Goal: Information Seeking & Learning: Learn about a topic

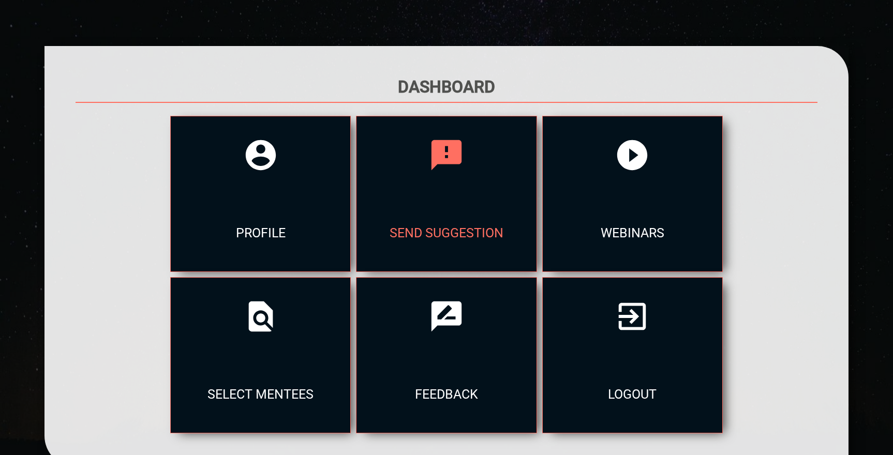
scroll to position [71, 0]
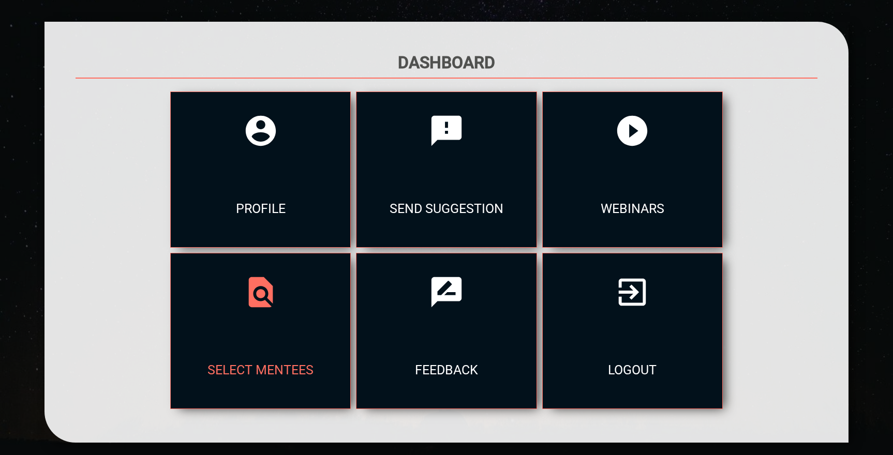
click at [273, 322] on div at bounding box center [261, 293] width 180 height 78
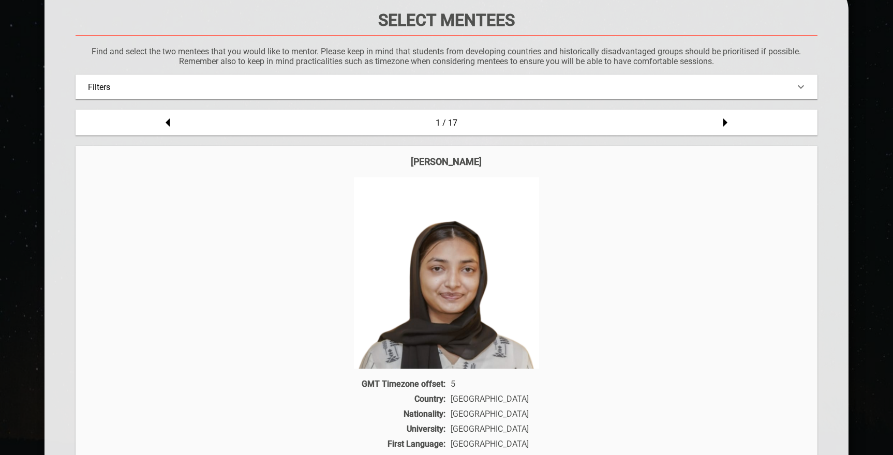
scroll to position [143, 0]
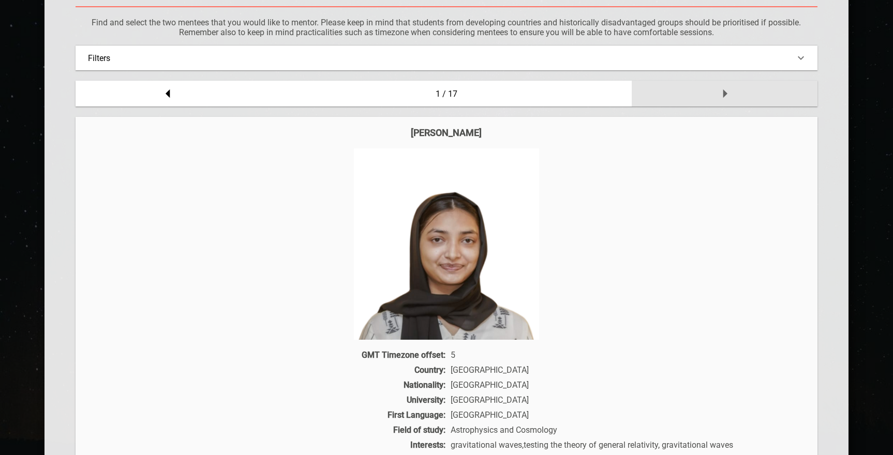
click at [727, 93] on icon at bounding box center [725, 93] width 21 height 21
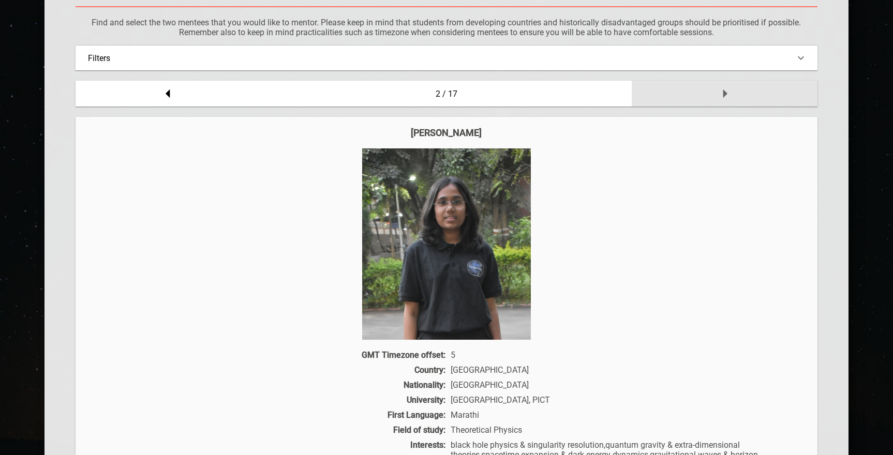
click at [727, 93] on icon at bounding box center [725, 93] width 21 height 21
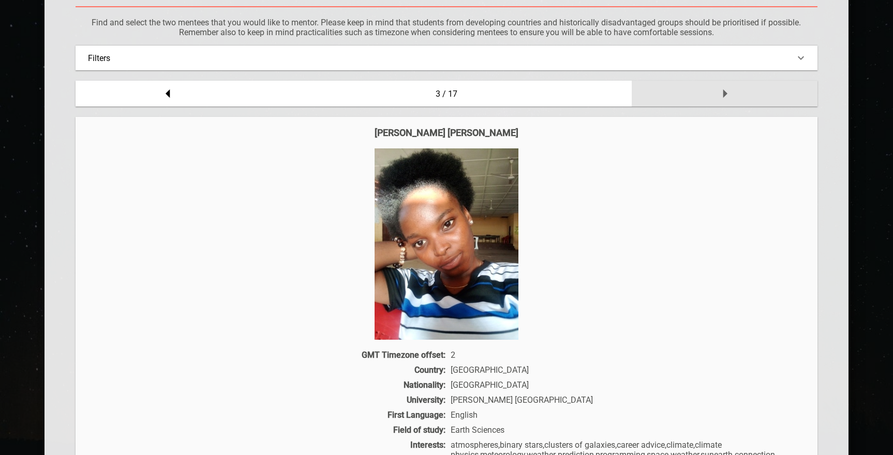
click at [727, 93] on icon at bounding box center [725, 93] width 21 height 21
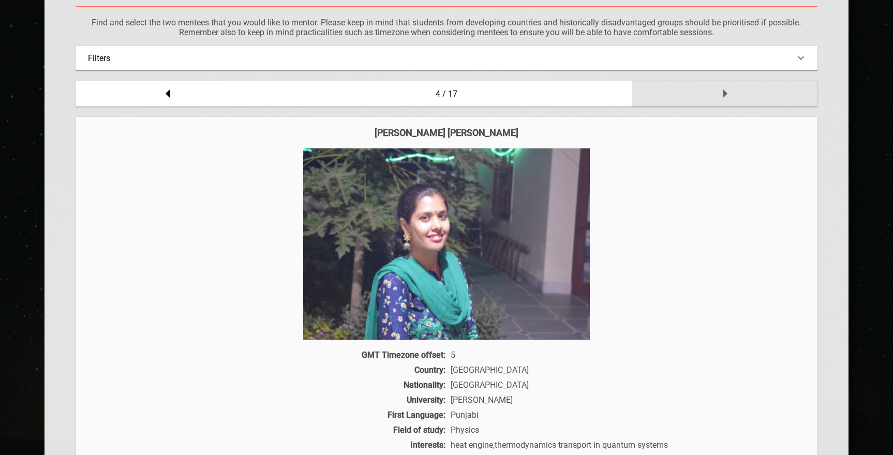
click at [727, 93] on icon at bounding box center [725, 93] width 21 height 21
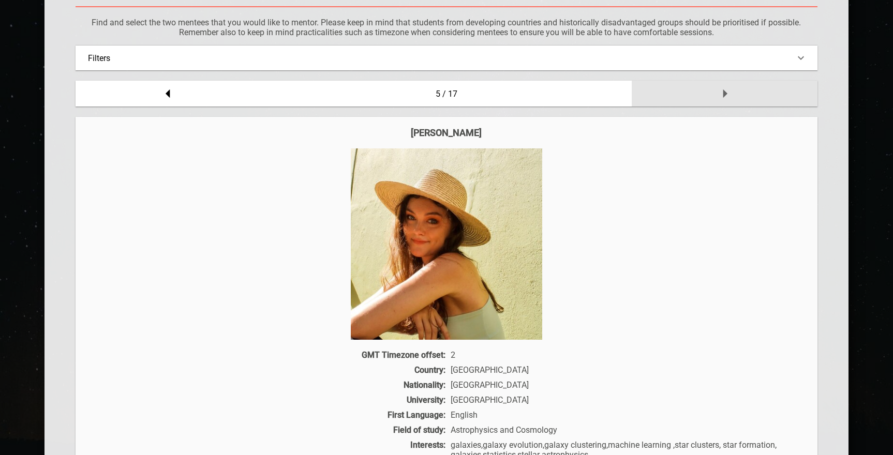
click at [727, 93] on icon at bounding box center [725, 93] width 21 height 21
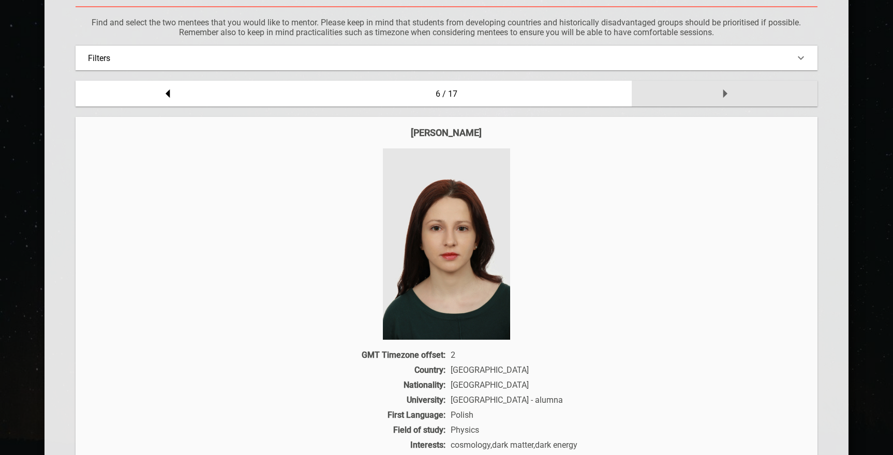
click at [727, 93] on icon at bounding box center [725, 93] width 21 height 21
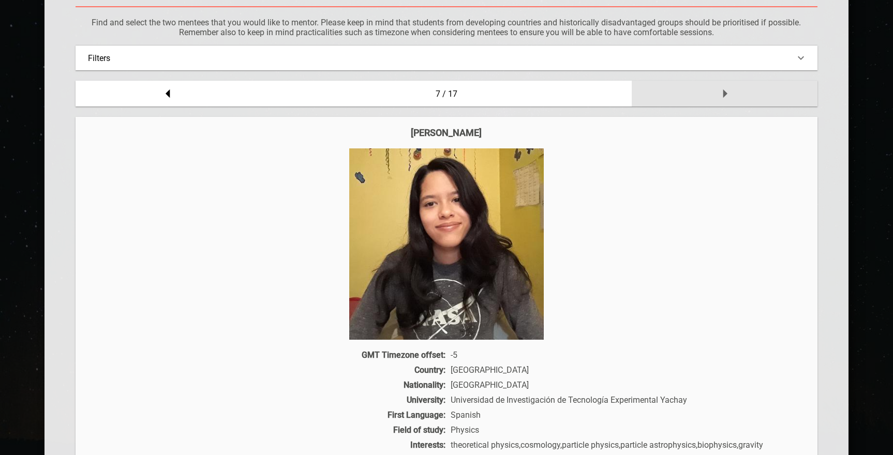
click at [727, 93] on icon at bounding box center [725, 93] width 21 height 21
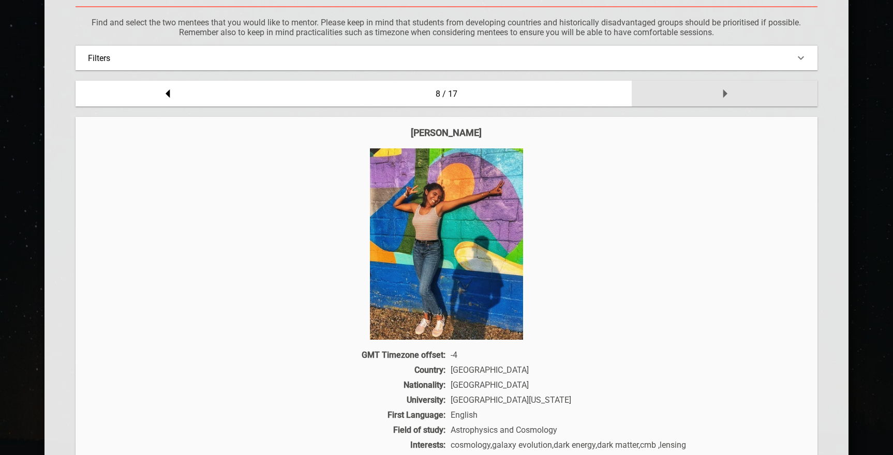
click at [727, 93] on icon at bounding box center [725, 93] width 21 height 21
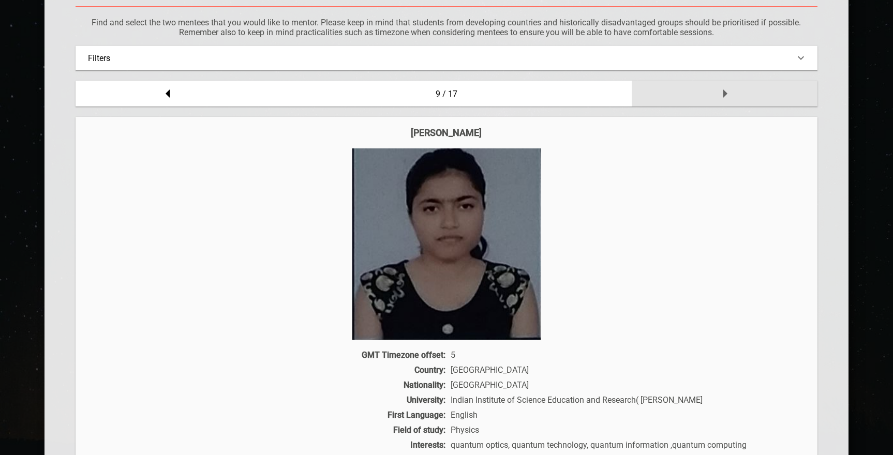
click at [727, 93] on icon at bounding box center [725, 93] width 21 height 21
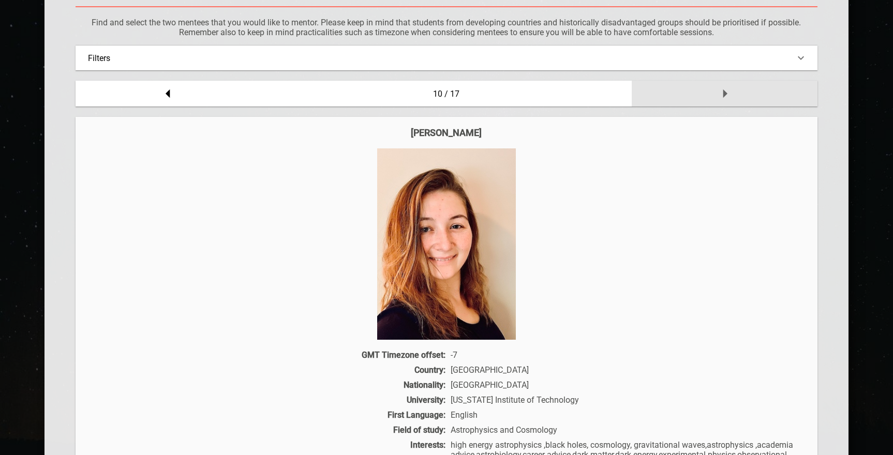
click at [727, 93] on icon at bounding box center [725, 93] width 21 height 21
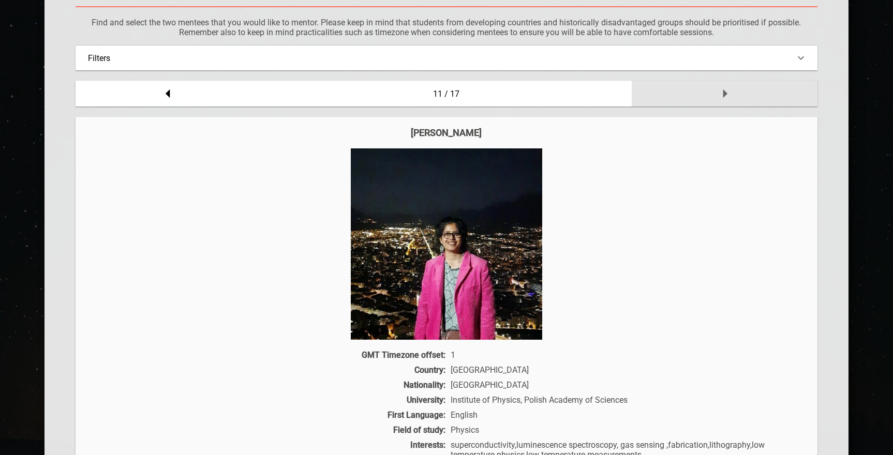
click at [727, 93] on icon at bounding box center [725, 93] width 21 height 21
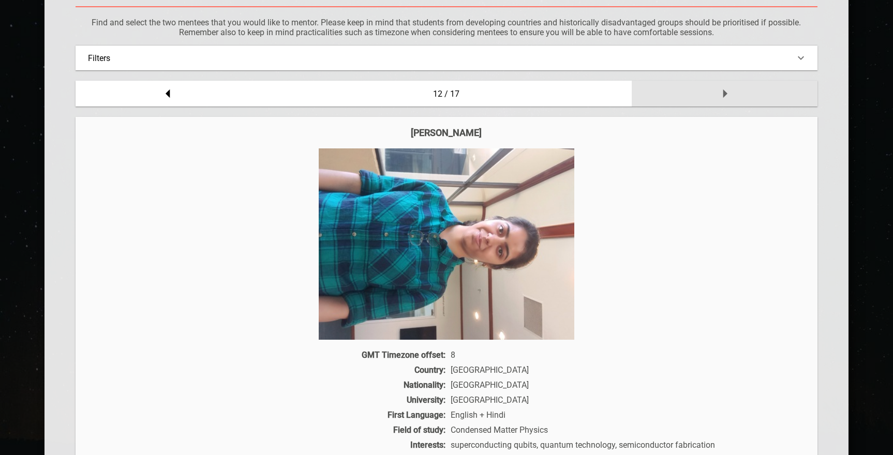
click at [727, 93] on icon at bounding box center [725, 93] width 21 height 21
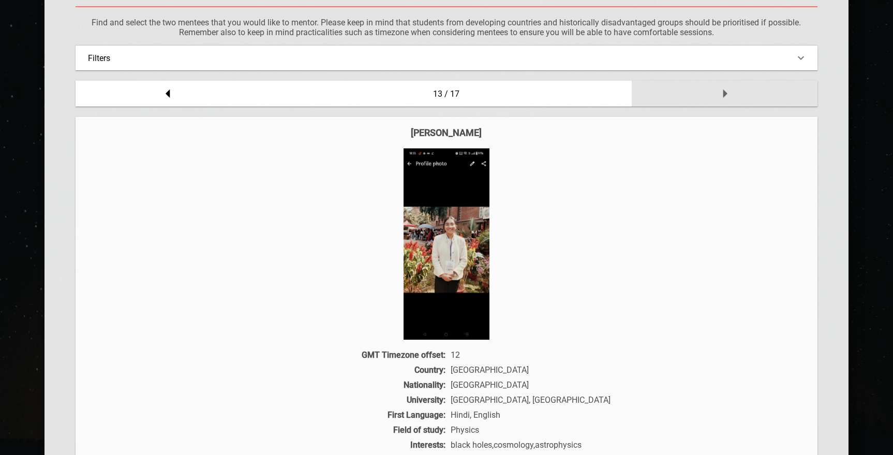
click at [727, 93] on icon at bounding box center [725, 93] width 21 height 21
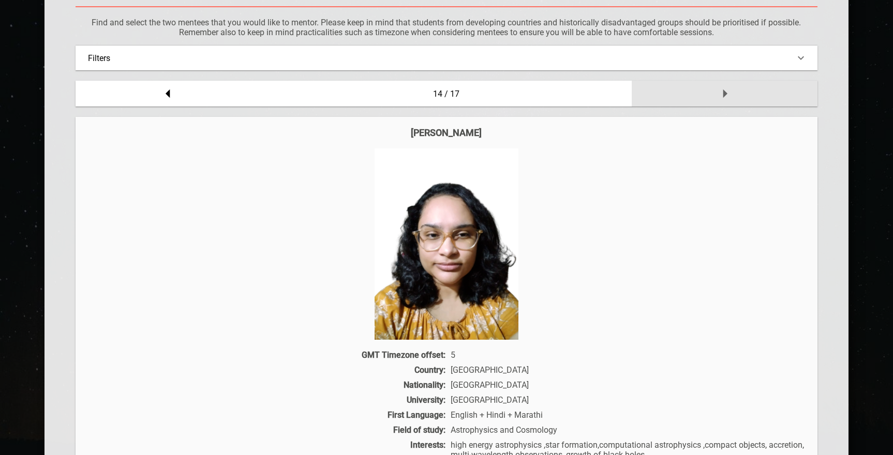
click at [727, 93] on icon at bounding box center [725, 93] width 21 height 21
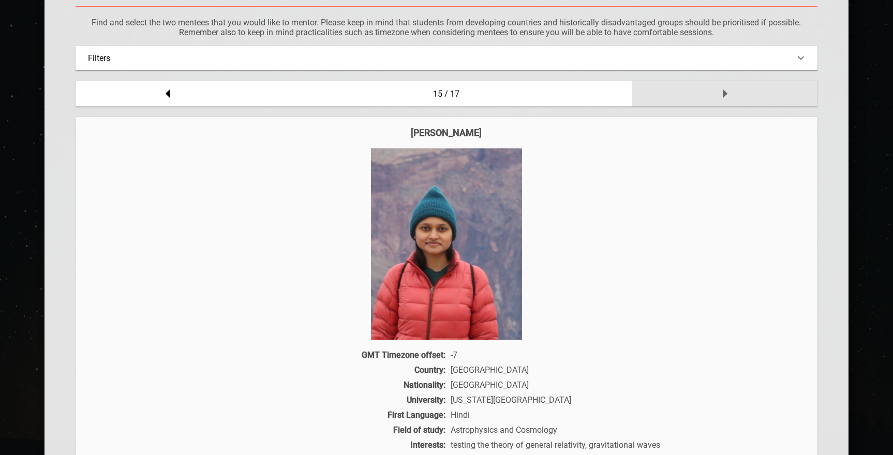
click at [727, 93] on icon at bounding box center [725, 93] width 21 height 21
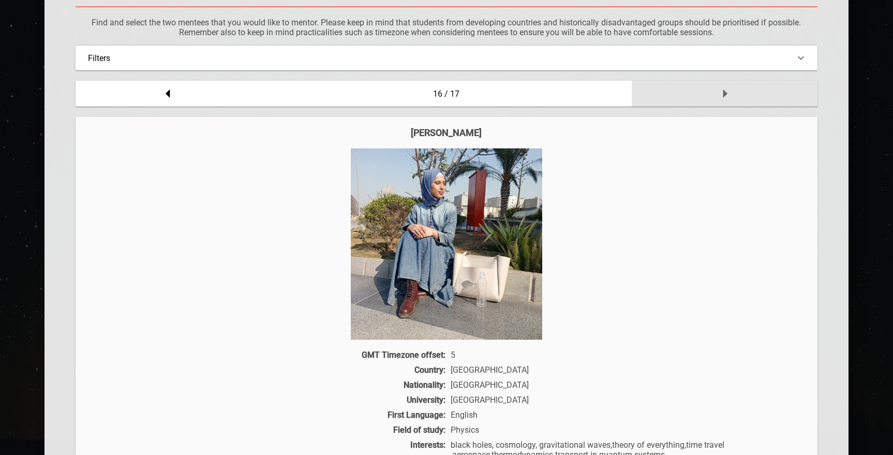
click at [719, 88] on icon at bounding box center [725, 93] width 21 height 21
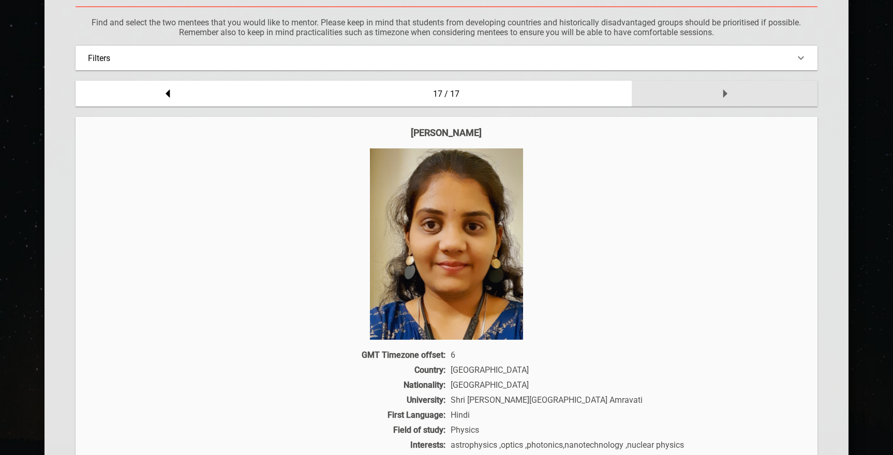
click at [719, 88] on icon at bounding box center [725, 93] width 21 height 21
click at [725, 97] on icon at bounding box center [725, 93] width 21 height 21
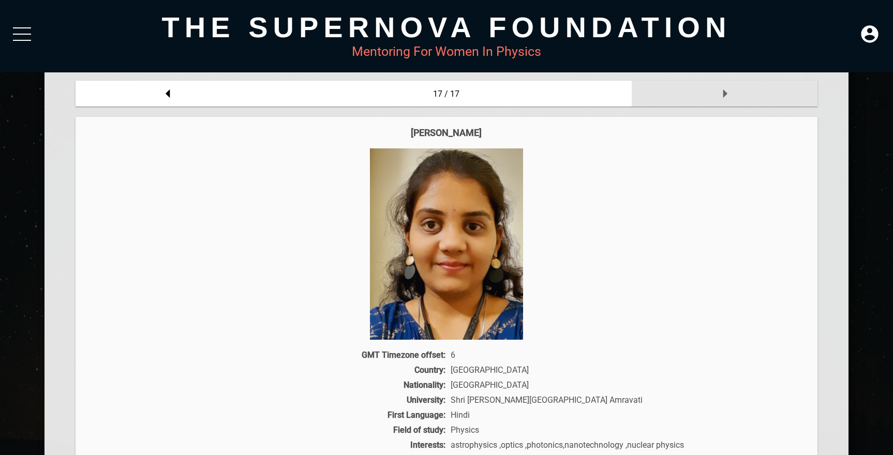
click at [729, 97] on icon at bounding box center [725, 93] width 21 height 21
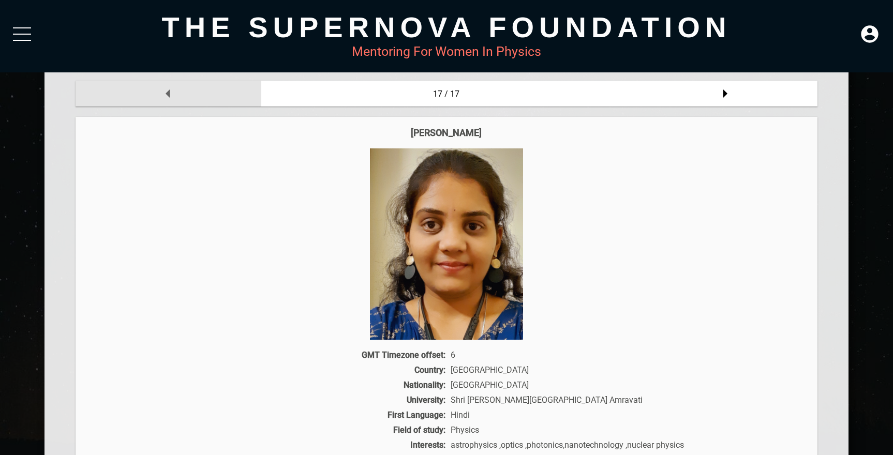
click at [186, 92] on div at bounding box center [168, 94] width 185 height 26
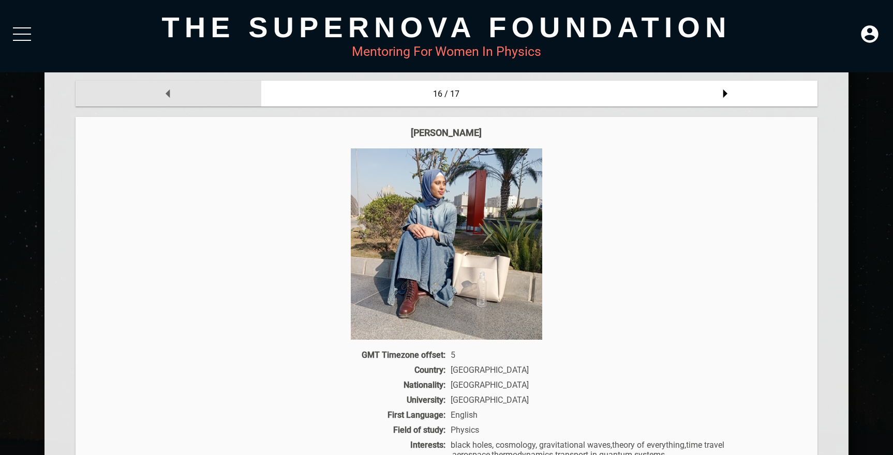
click at [185, 92] on div at bounding box center [168, 94] width 185 height 26
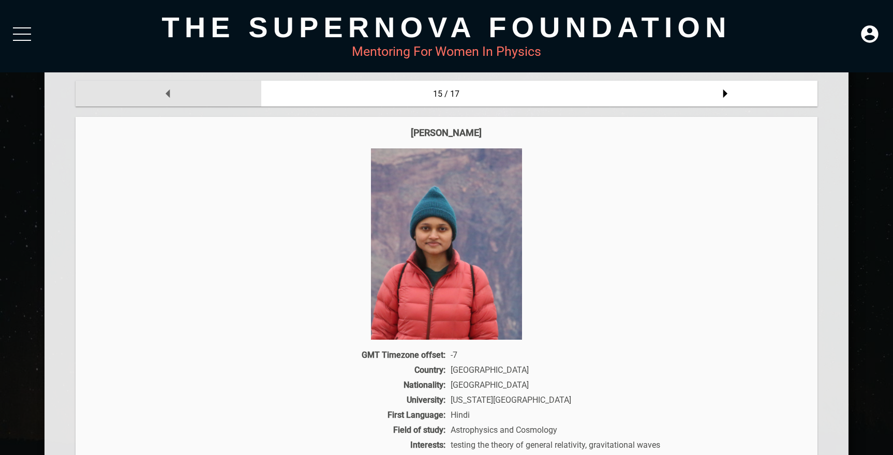
click at [185, 92] on div at bounding box center [168, 94] width 185 height 26
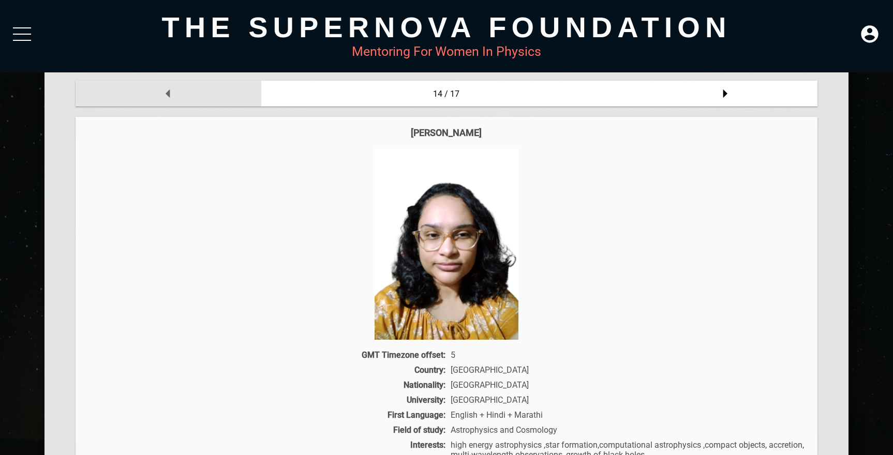
click at [185, 92] on div at bounding box center [168, 94] width 185 height 26
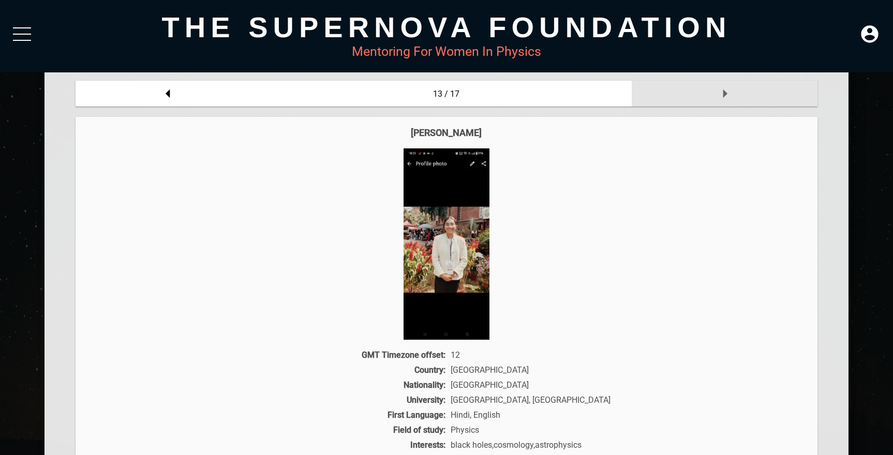
click at [739, 97] on div at bounding box center [724, 94] width 185 height 26
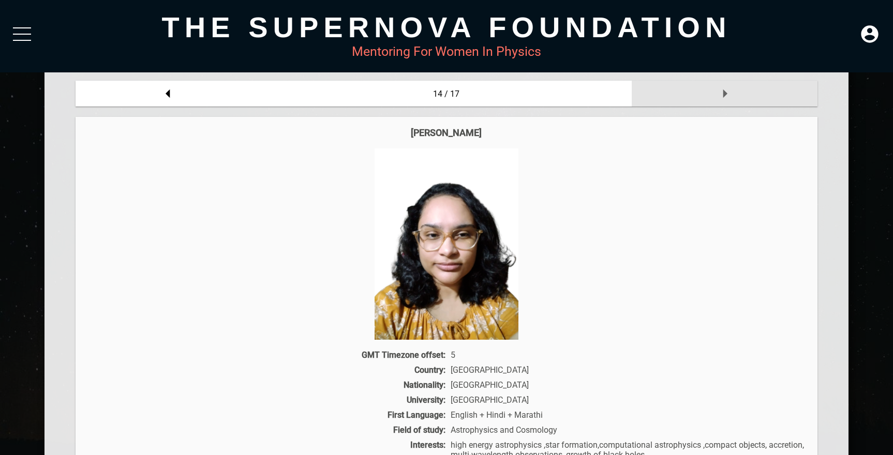
click at [739, 97] on div at bounding box center [724, 94] width 185 height 26
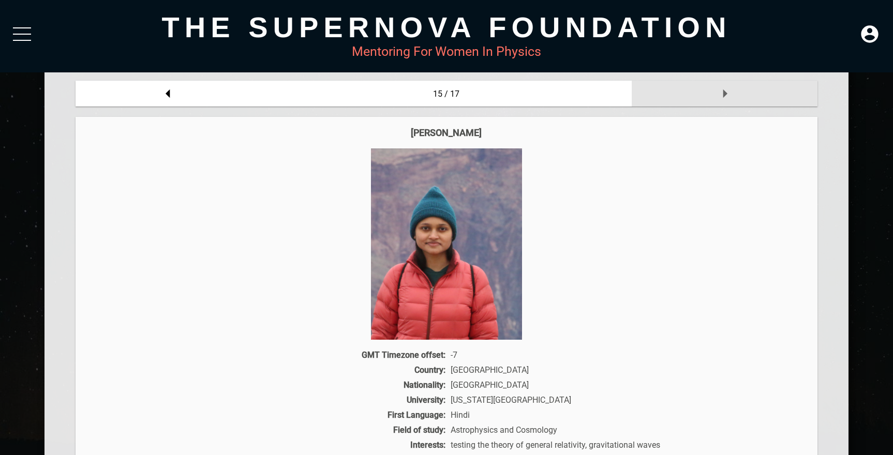
click at [739, 97] on div at bounding box center [724, 94] width 185 height 26
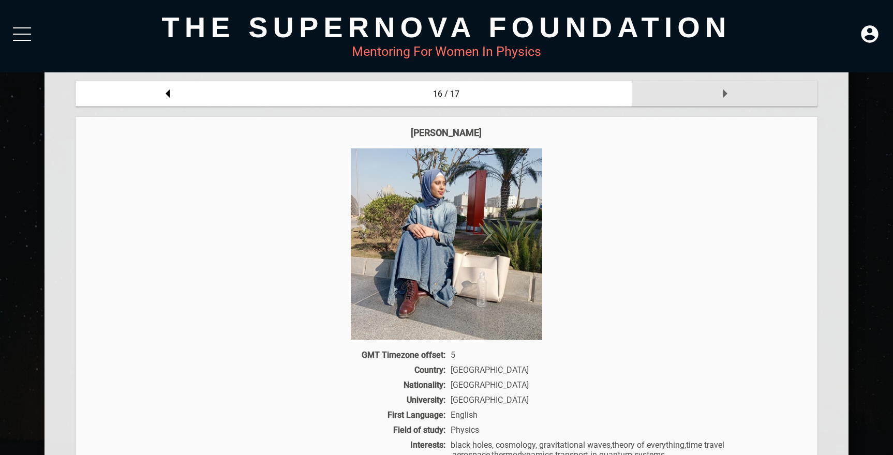
click at [739, 97] on div at bounding box center [724, 94] width 185 height 26
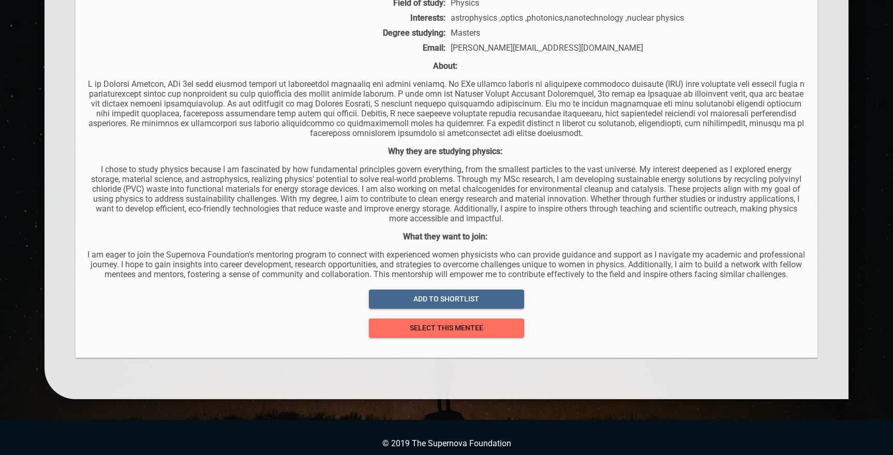
scroll to position [571, 0]
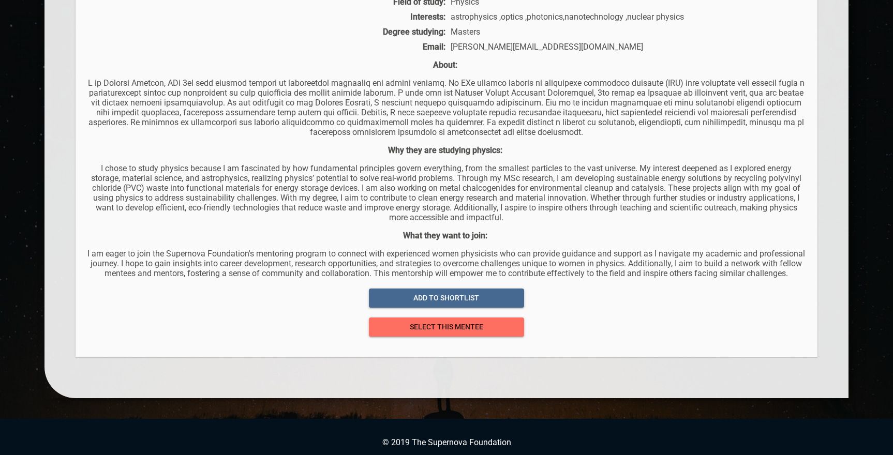
click at [462, 212] on p "I chose to study physics because I am fascinated by how fundamental principles …" at bounding box center [446, 192] width 721 height 59
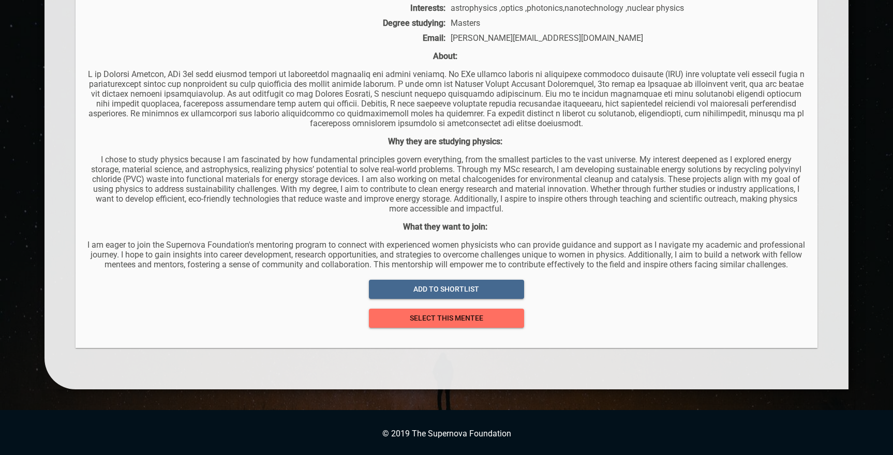
scroll to position [590, 0]
